Goal: Answer question/provide support: Share knowledge or assist other users

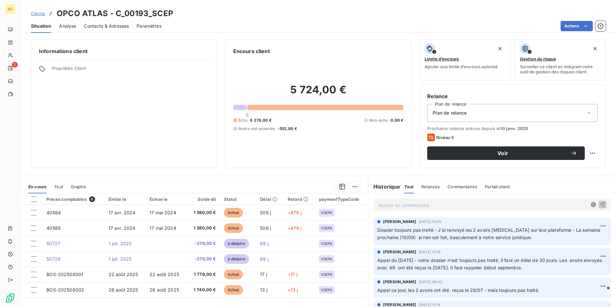
click at [450, 187] on span "Commentaires" at bounding box center [462, 186] width 30 height 5
click at [378, 203] on p "Ajouter un commentaire ﻿" at bounding box center [482, 205] width 209 height 8
click at [514, 206] on p "La semaine dernière j'ai envoyé les 2 avoirs et leur courrier" at bounding box center [482, 204] width 209 height 7
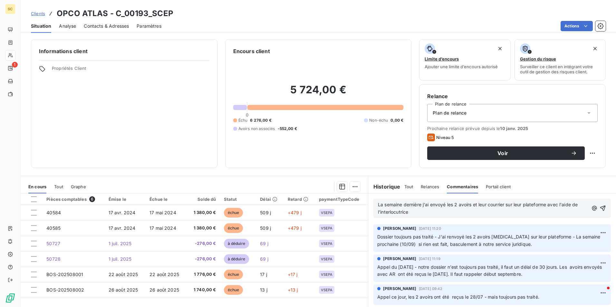
click at [414, 212] on p "La semaine dernière j'ai envoyé les 2 avoirs et leur courrier sur leur platefor…" at bounding box center [483, 208] width 210 height 15
click at [453, 213] on p "La semaine dernière j'ai envoyé les 2 avoirs et leur courrier sur leur platefor…" at bounding box center [484, 208] width 212 height 15
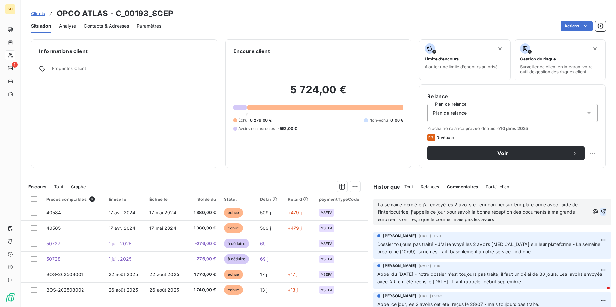
click at [600, 212] on icon "button" at bounding box center [602, 211] width 5 height 5
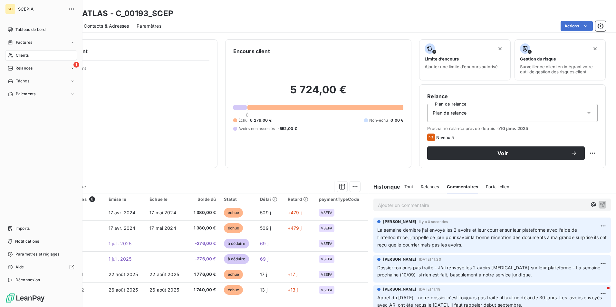
click at [17, 53] on span "Clients" at bounding box center [22, 55] width 13 height 6
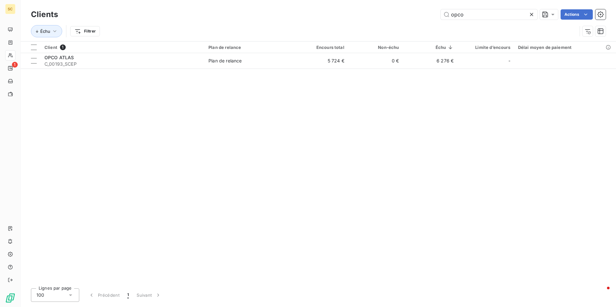
drag, startPoint x: 485, startPoint y: 17, endPoint x: 402, endPoint y: 16, distance: 83.4
click at [402, 16] on div "opco Actions" at bounding box center [336, 14] width 540 height 10
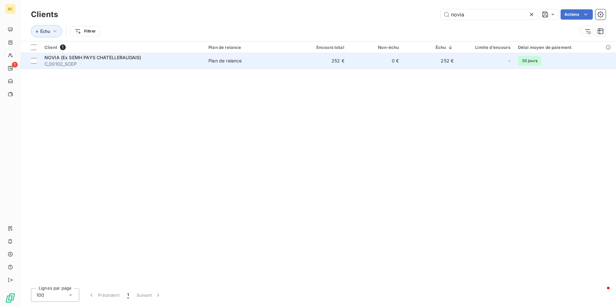
type input "novia"
click at [116, 60] on span "NOVIA (Ex SEMH PAYS CHATELLERAUDAIS)" at bounding box center [92, 57] width 97 height 5
